Goal: Task Accomplishment & Management: Use online tool/utility

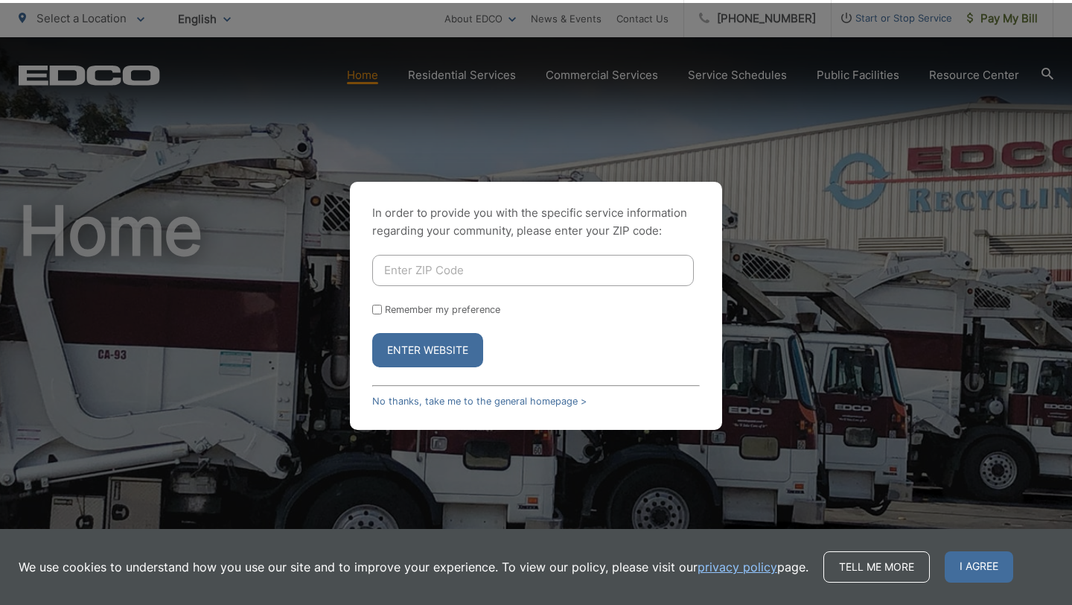
scroll to position [3, 0]
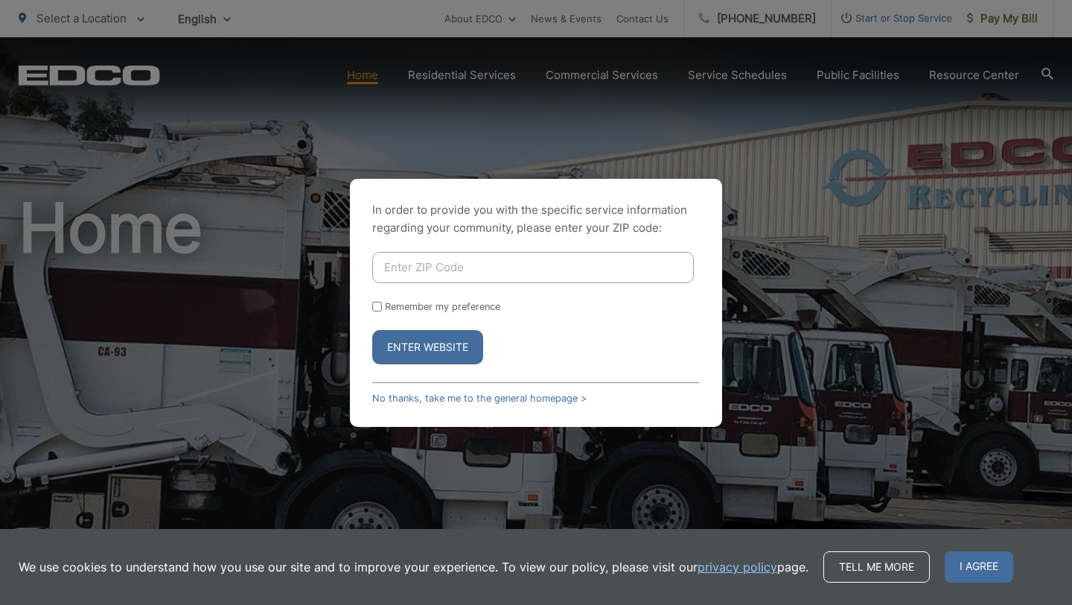
click at [436, 261] on input "Enter ZIP Code" at bounding box center [533, 267] width 322 height 31
type input "92003"
click at [372, 330] on button "Enter Website" at bounding box center [427, 347] width 111 height 34
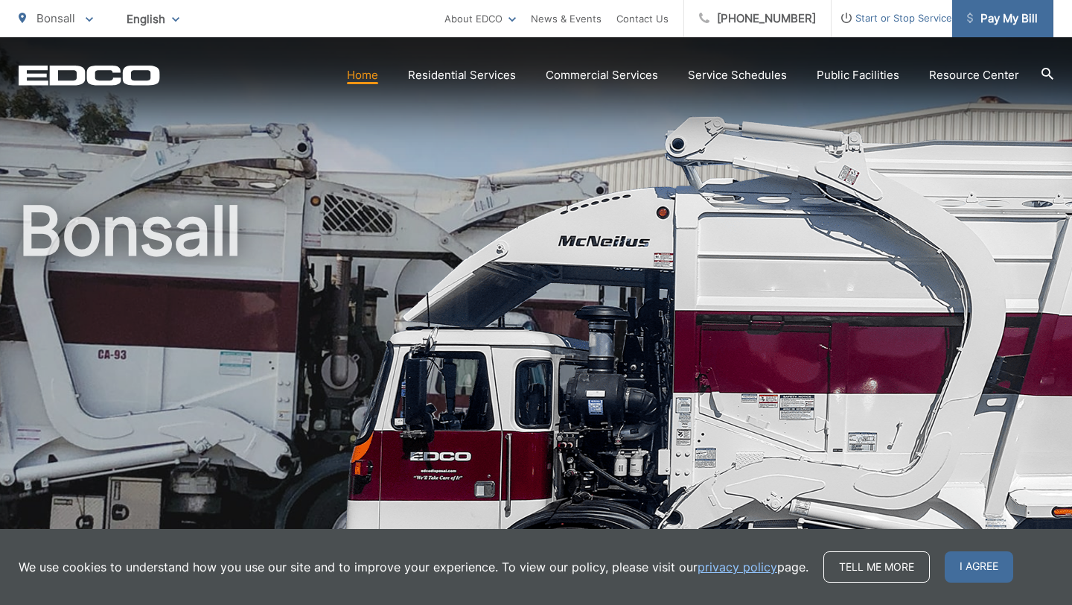
click at [981, 18] on span "Pay My Bill" at bounding box center [1002, 19] width 71 height 18
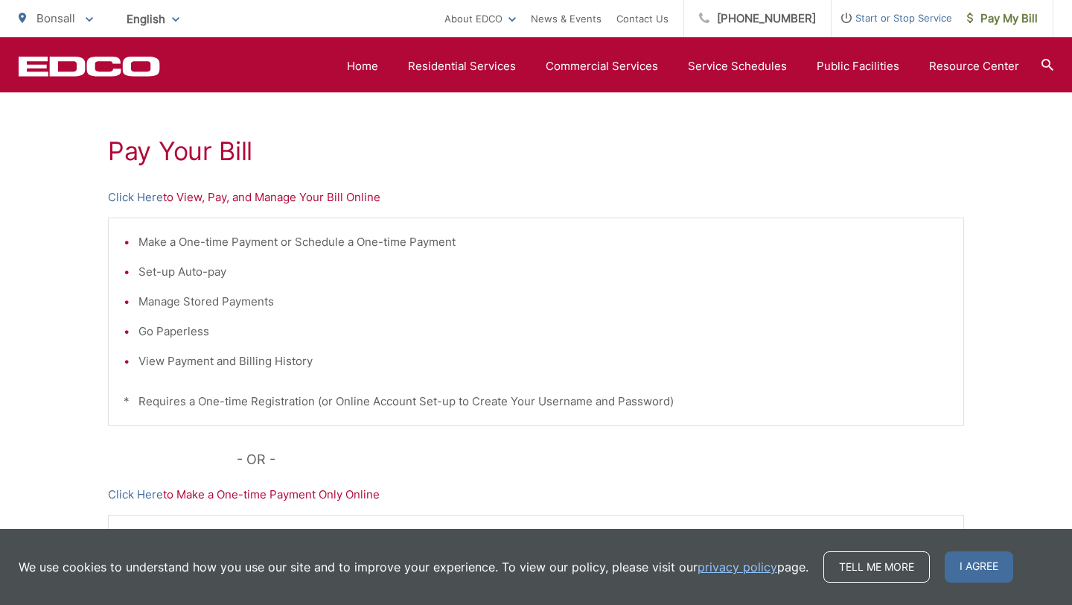
scroll to position [122, 0]
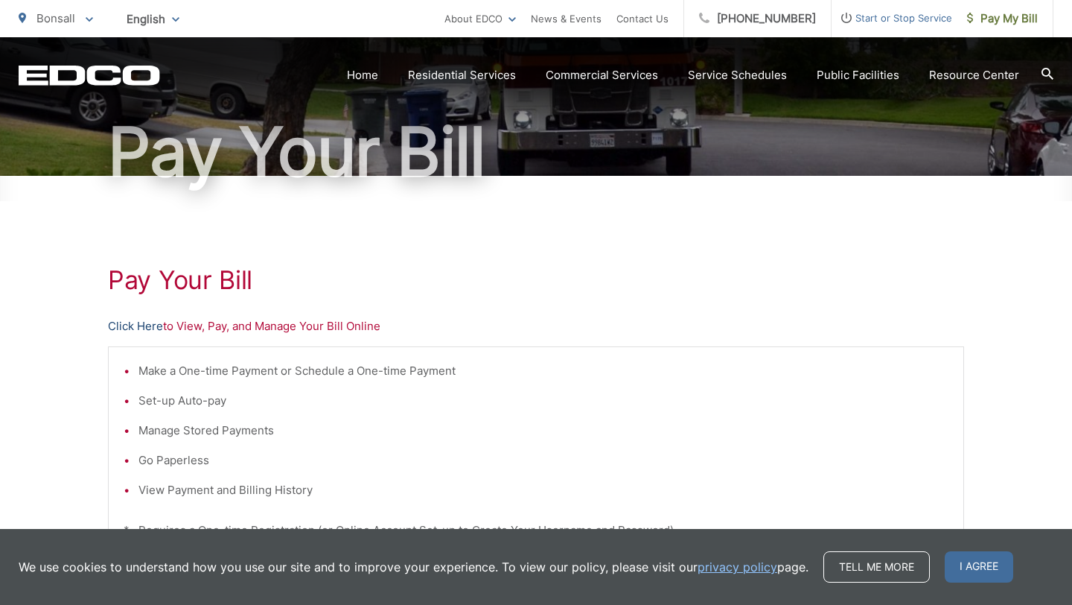
click at [141, 325] on link "Click Here" at bounding box center [135, 326] width 55 height 18
